Goal: Task Accomplishment & Management: Manage account settings

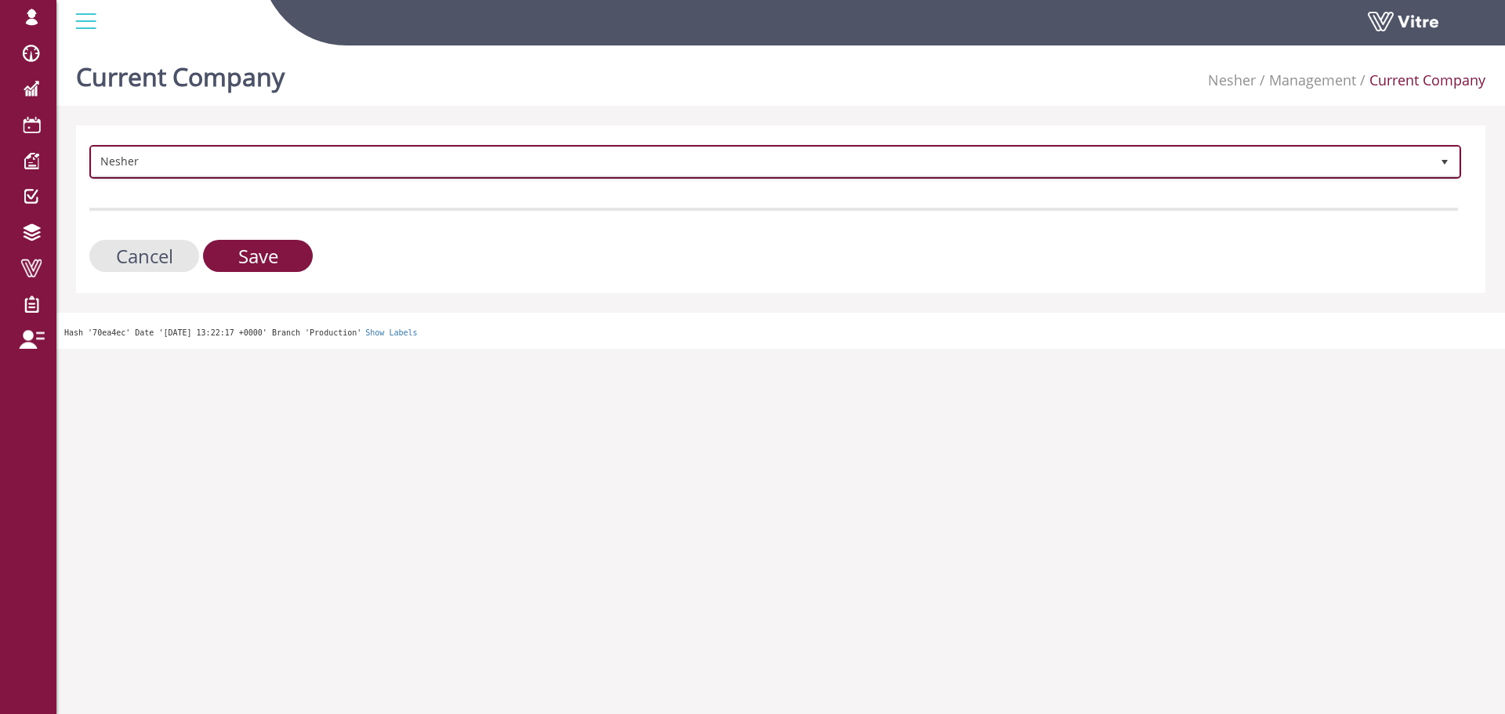
click at [431, 166] on span "Nesher" at bounding box center [761, 161] width 1339 height 28
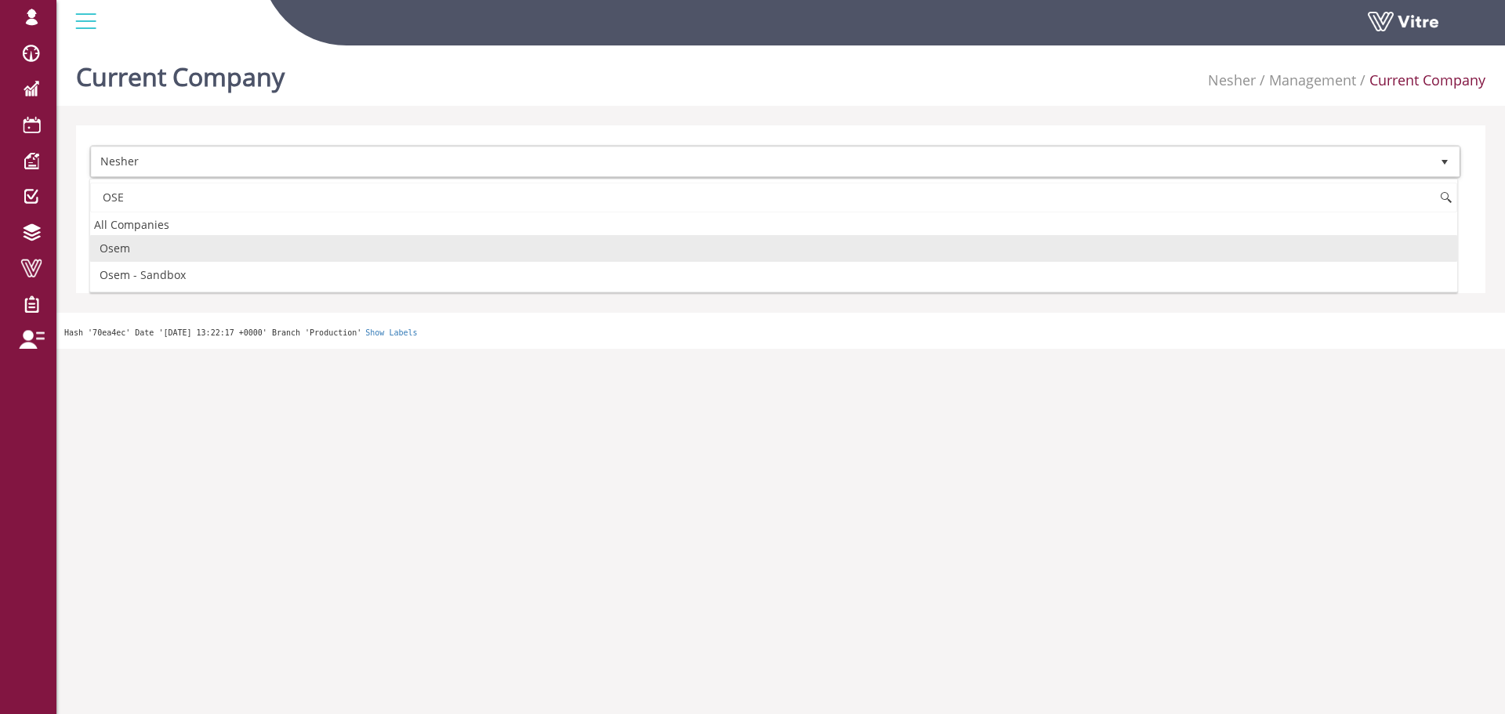
click at [502, 244] on li "Osem" at bounding box center [773, 248] width 1367 height 27
type input "OSE"
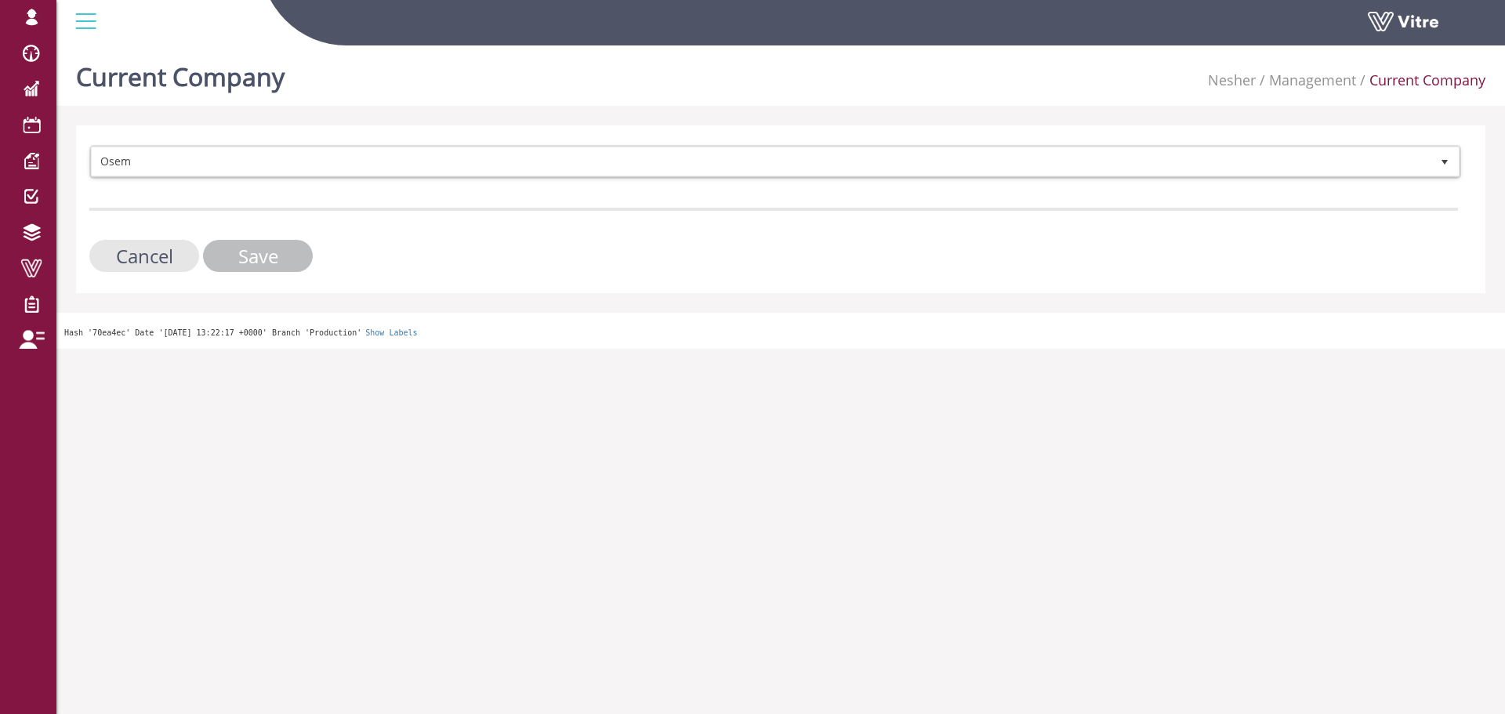
click at [228, 241] on input "Save" at bounding box center [258, 256] width 110 height 32
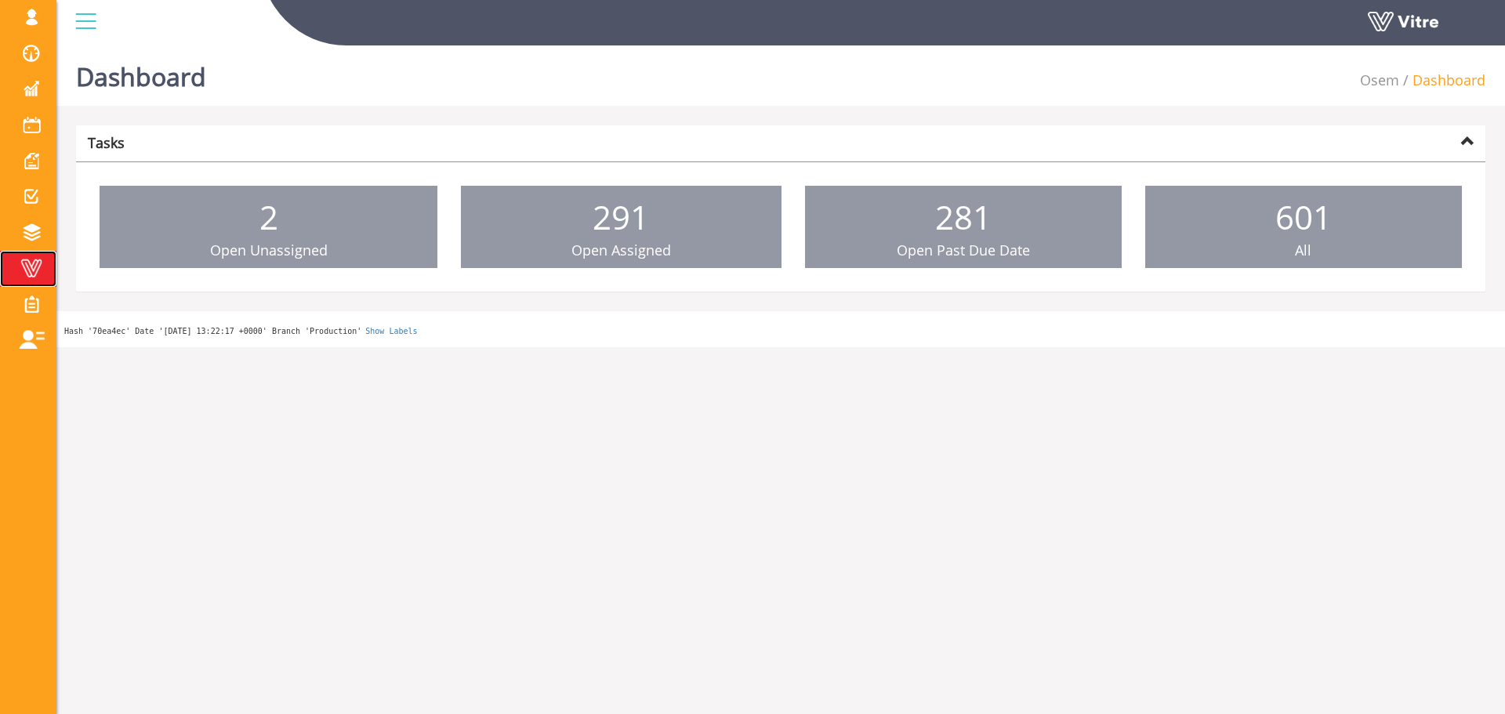
click at [41, 279] on link "Vitre" at bounding box center [28, 269] width 56 height 36
click at [28, 265] on span at bounding box center [31, 268] width 39 height 19
click at [26, 270] on span at bounding box center [31, 268] width 39 height 19
